Goal: Transaction & Acquisition: Purchase product/service

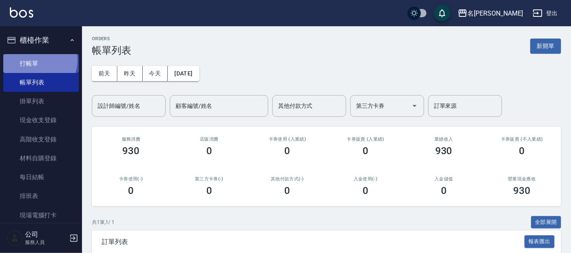
click at [37, 60] on link "打帳單" at bounding box center [41, 63] width 76 height 19
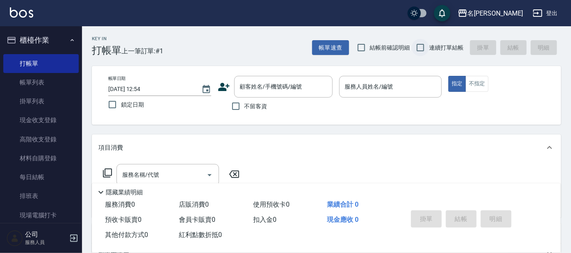
drag, startPoint x: 432, startPoint y: 41, endPoint x: 426, endPoint y: 41, distance: 6.2
click at [430, 42] on label "連續打單結帳" at bounding box center [438, 47] width 52 height 17
click at [429, 42] on input "連續打單結帳" at bounding box center [420, 47] width 17 height 17
checkbox input "true"
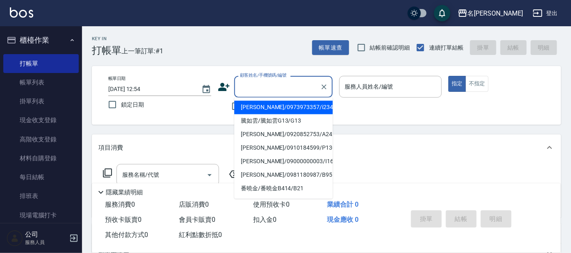
click at [300, 91] on input "顧客姓名/手機號碼/編號" at bounding box center [277, 87] width 79 height 14
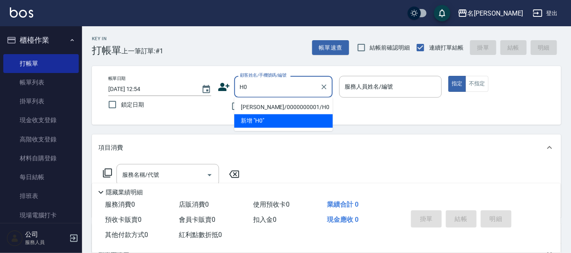
type input "[PERSON_NAME]/0000000001/H0"
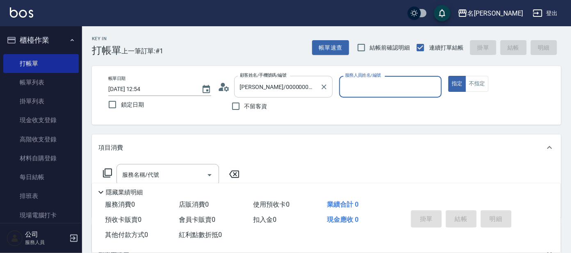
type input "[PERSON_NAME]-8"
click at [449, 76] on button "指定" at bounding box center [458, 84] width 18 height 16
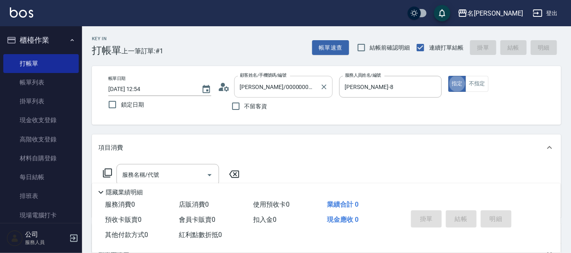
type button "true"
type input "+"
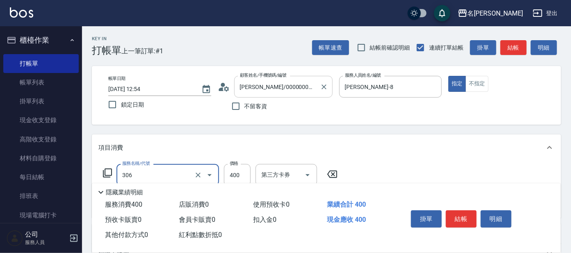
type input "高中(306)"
type input "35"
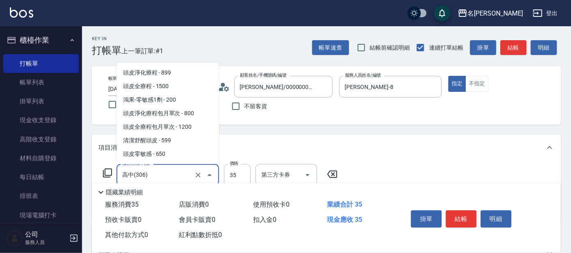
scroll to position [349, 0]
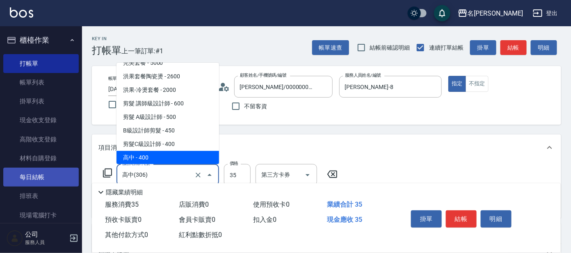
drag, startPoint x: 149, startPoint y: 178, endPoint x: 63, endPoint y: 179, distance: 86.2
click at [64, 181] on div "名留大龍 登出 櫃檯作業 打帳單 帳單列表 掛單列表 現金收支登錄 高階收支登錄 材料自購登錄 每日結帳 排班表 現場電腦打卡 預約管理 預約管理 單日預約紀…" at bounding box center [285, 200] width 571 height 400
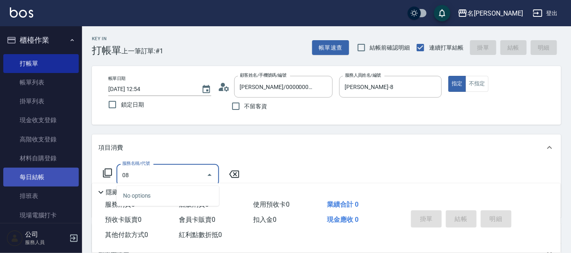
type input "0"
type input "308"
type input "[DATE] 12:55"
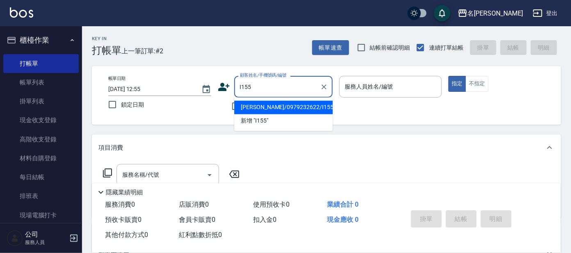
click at [274, 107] on li "[PERSON_NAME]/0979232622/I155" at bounding box center [283, 108] width 99 height 14
type input "[PERSON_NAME]/0979232622/I155"
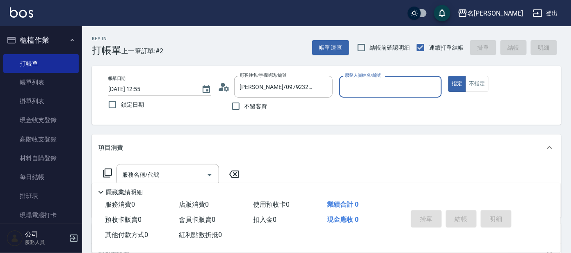
type input "Ada-9"
click at [196, 171] on input "服務名稱/代號" at bounding box center [161, 175] width 83 height 14
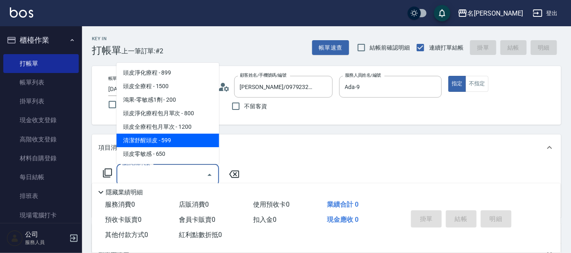
click at [192, 143] on span "清潔舒醒頭皮 - 599" at bounding box center [168, 141] width 103 height 14
type input "清潔舒醒頭皮(110)"
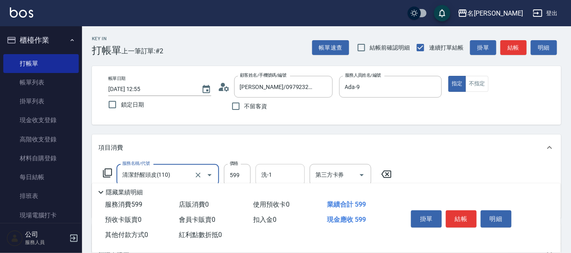
click at [282, 171] on input "洗-1" at bounding box center [280, 175] width 42 height 14
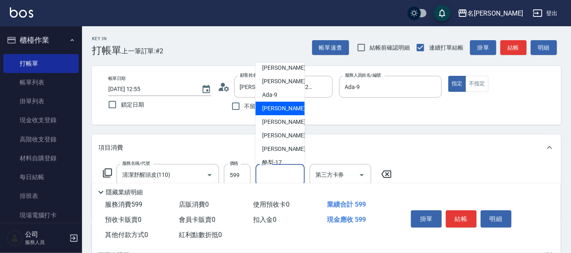
scroll to position [67, 0]
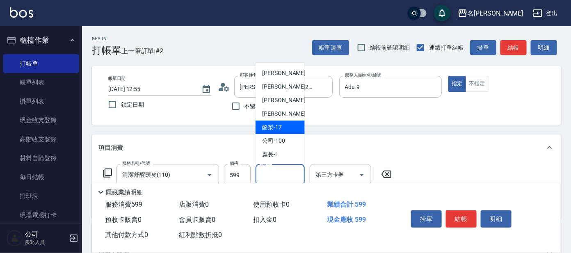
click at [288, 124] on div "酪梨 -17" at bounding box center [280, 128] width 49 height 14
type input "酪梨-17"
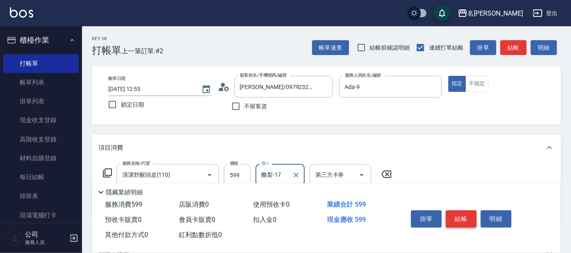
click at [459, 216] on button "結帳" at bounding box center [461, 219] width 31 height 17
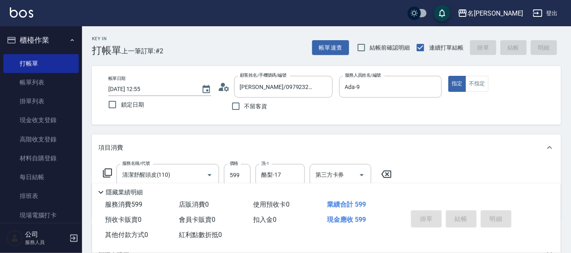
type input "[DATE] 12:57"
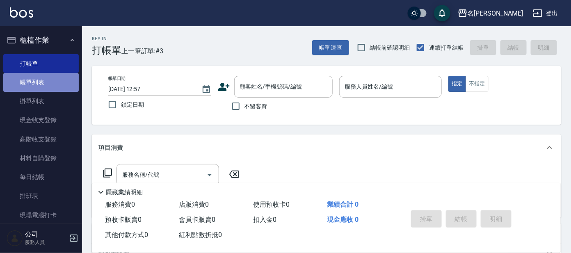
click at [72, 80] on link "帳單列表" at bounding box center [41, 82] width 76 height 19
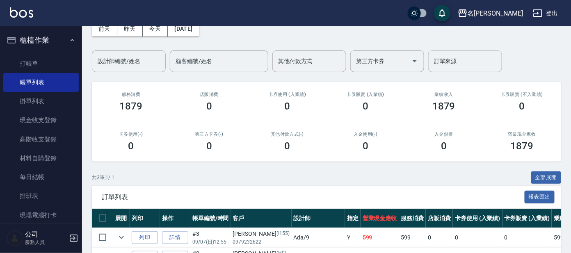
scroll to position [118, 0]
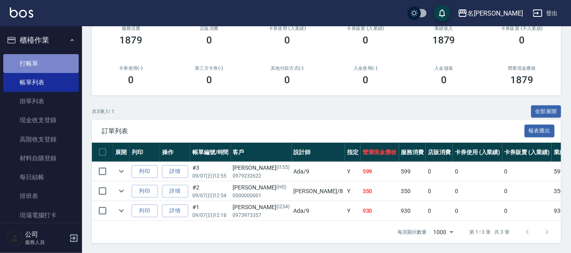
click at [47, 57] on link "打帳單" at bounding box center [41, 63] width 76 height 19
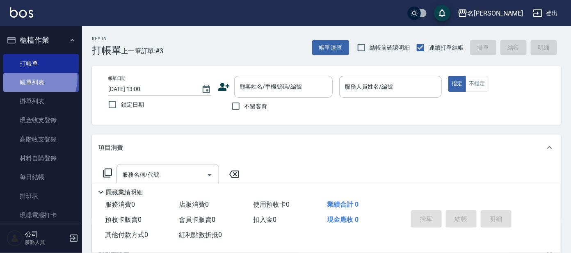
drag, startPoint x: 33, startPoint y: 78, endPoint x: 37, endPoint y: 78, distance: 4.2
click at [34, 78] on link "帳單列表" at bounding box center [41, 82] width 76 height 19
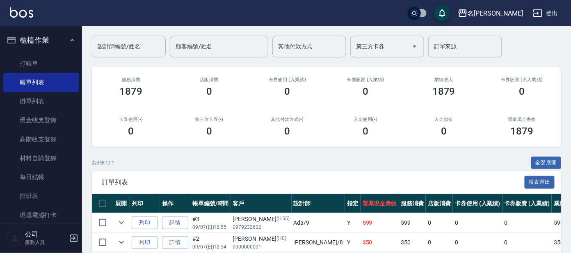
scroll to position [118, 0]
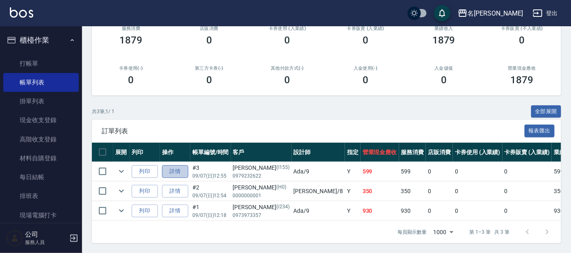
click at [181, 165] on link "詳情" at bounding box center [175, 171] width 26 height 13
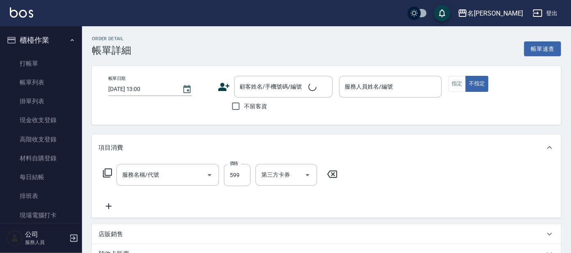
type input "[DATE] 12:55"
type input "Ada-9"
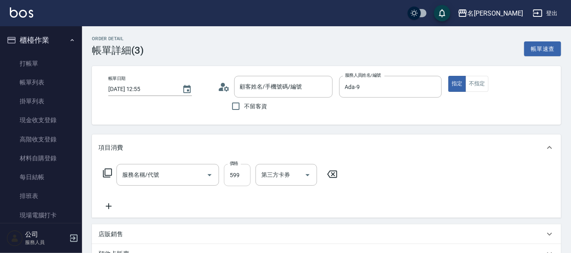
scroll to position [67, 0]
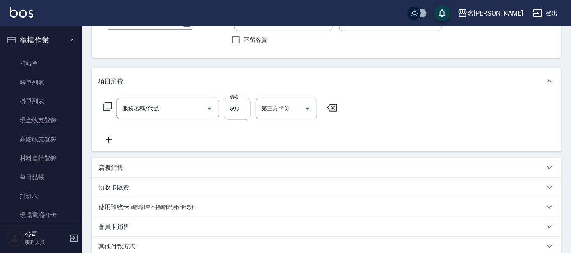
type input "清潔舒醒頭皮(110)"
type input "[PERSON_NAME]/0979232622/I155"
click at [233, 110] on input "599" at bounding box center [237, 109] width 27 height 22
type input "600"
click at [341, 84] on div "項目消費" at bounding box center [322, 81] width 447 height 9
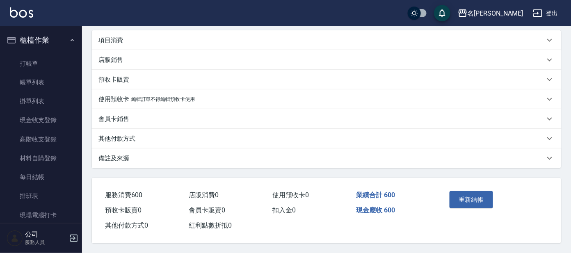
scroll to position [106, 0]
click at [468, 203] on button "重新結帳" at bounding box center [472, 199] width 44 height 17
